Goal: Find specific page/section: Find specific page/section

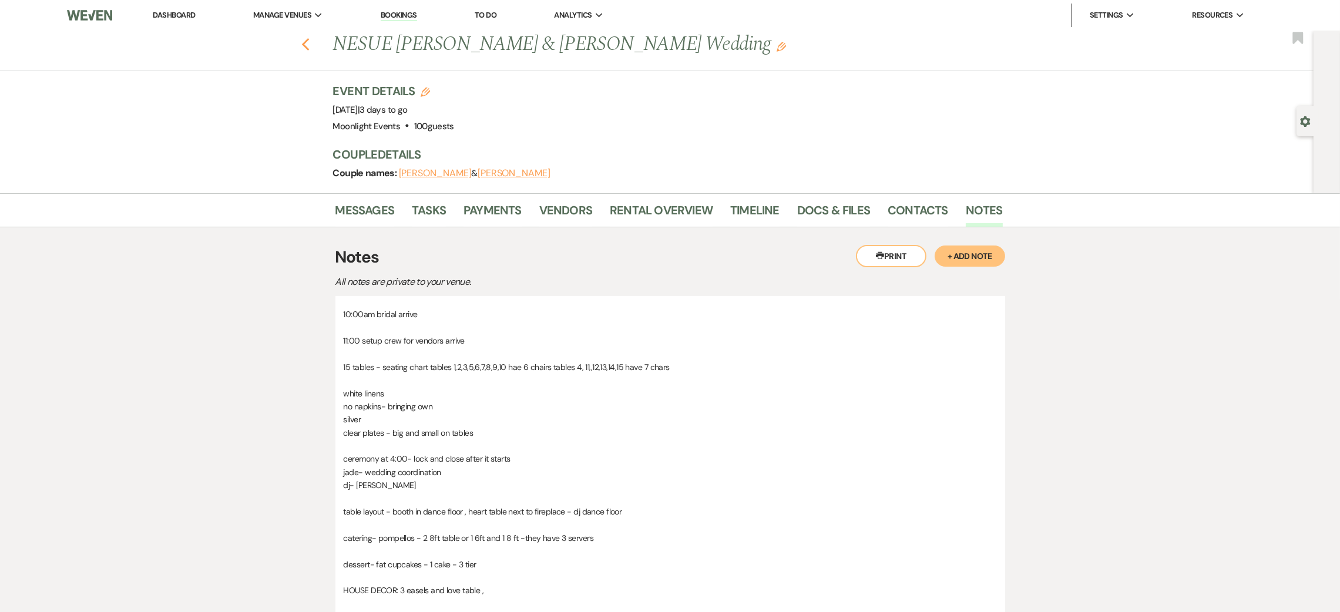
click at [309, 38] on use "button" at bounding box center [305, 44] width 8 height 13
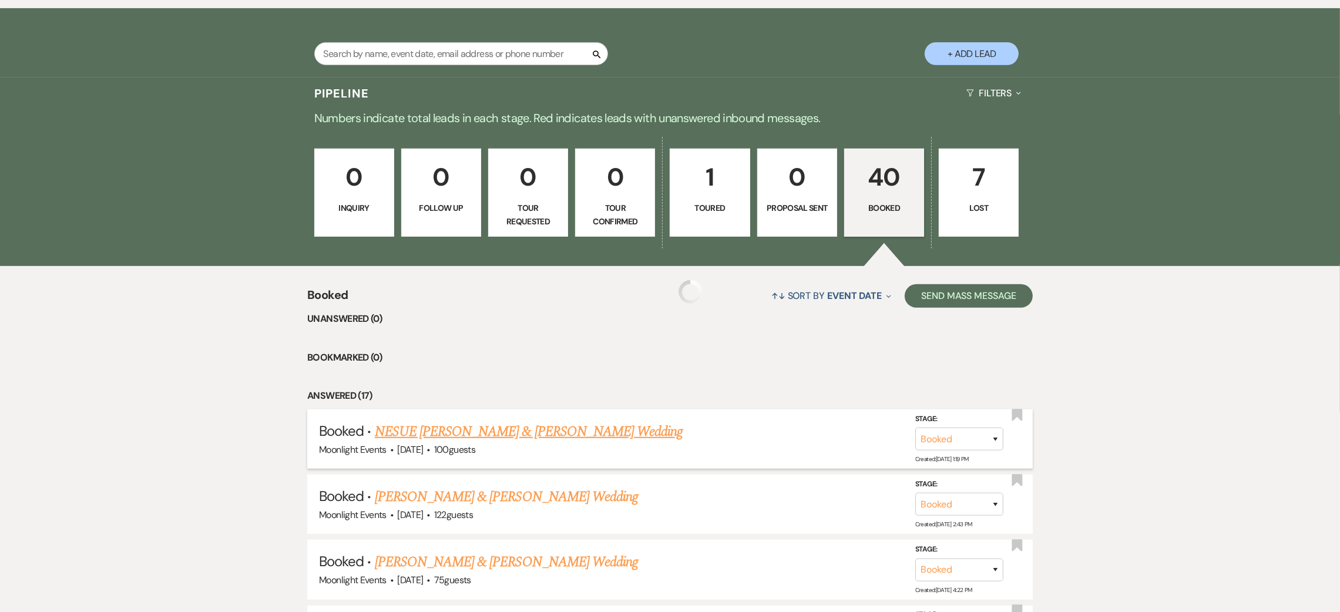
scroll to position [873, 0]
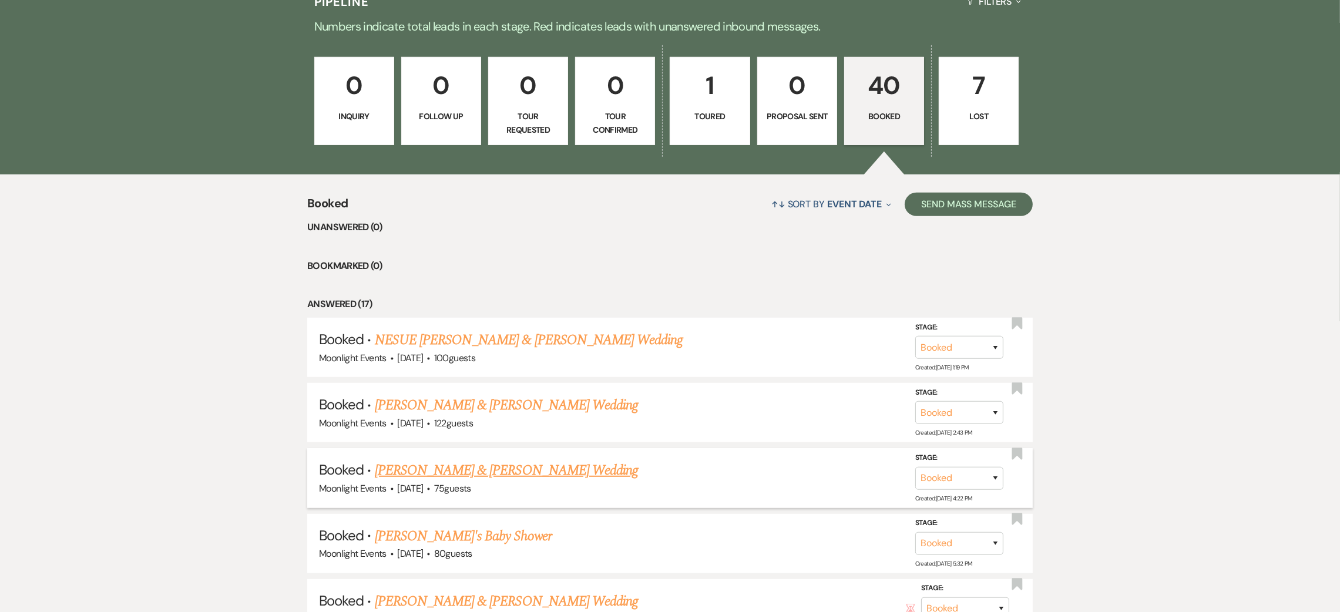
click at [554, 470] on link "[PERSON_NAME] & [PERSON_NAME] Wedding" at bounding box center [506, 470] width 263 height 21
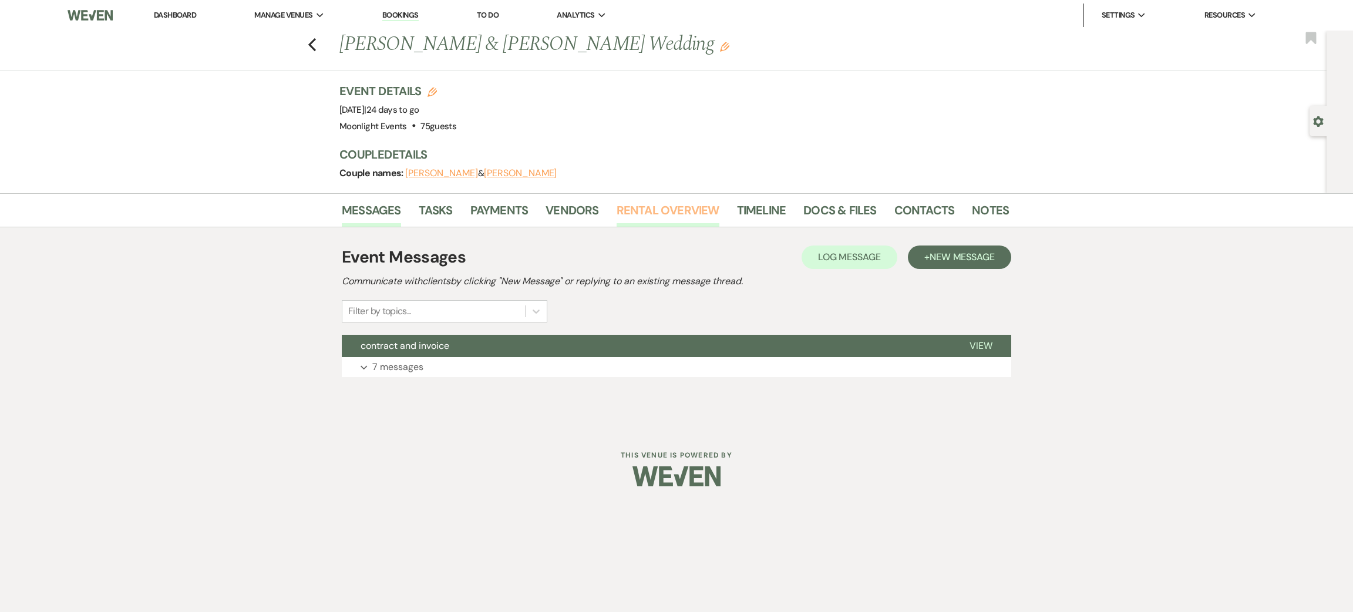
click at [659, 211] on link "Rental Overview" at bounding box center [668, 214] width 103 height 26
